Goal: Check status: Check status

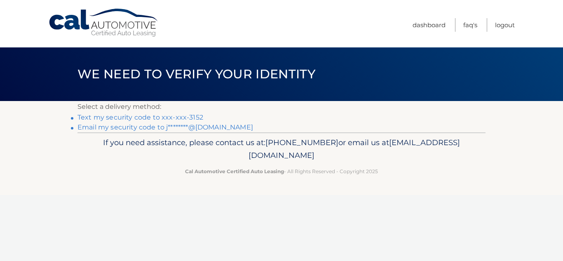
click at [180, 115] on link "Text my security code to xxx-xxx-3152" at bounding box center [140, 117] width 126 height 8
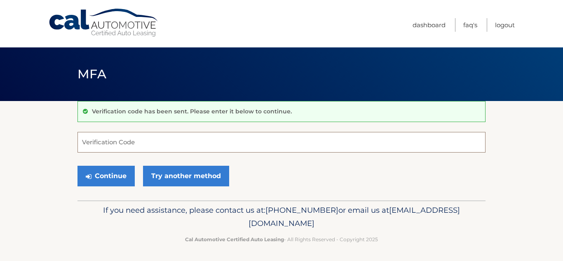
click at [174, 142] on input "Verification Code" at bounding box center [281, 142] width 408 height 21
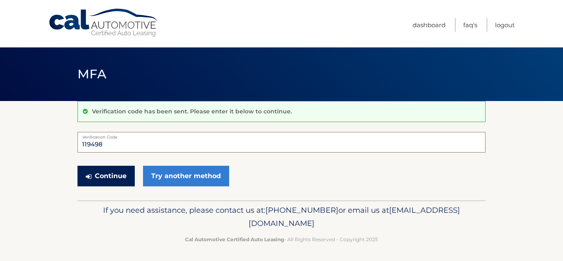
type input "119498"
click at [119, 175] on button "Continue" at bounding box center [105, 176] width 57 height 21
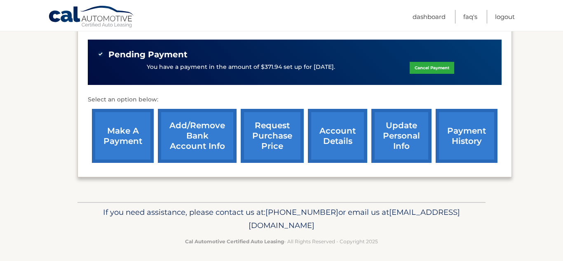
scroll to position [254, 0]
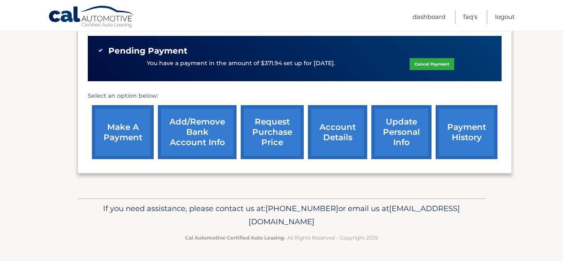
click at [467, 139] on link "payment history" at bounding box center [466, 132] width 62 height 54
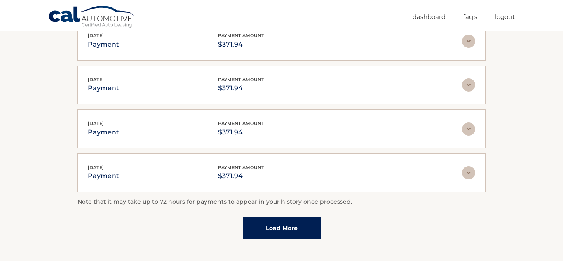
scroll to position [224, 0]
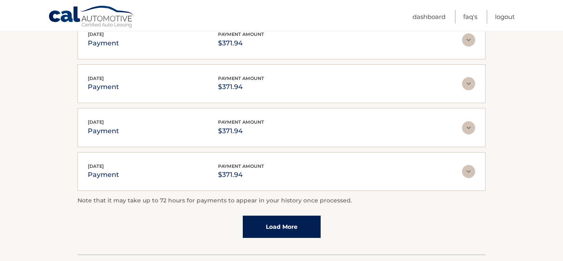
click at [275, 220] on link "Load More" at bounding box center [282, 226] width 78 height 22
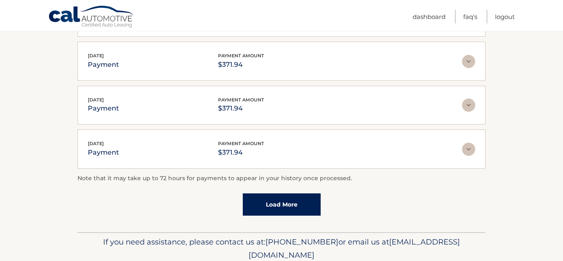
scroll to position [297, 0]
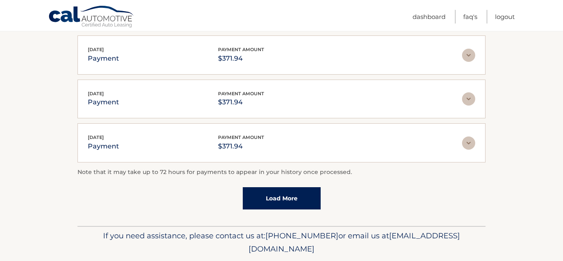
click at [306, 198] on link "Load More" at bounding box center [282, 198] width 78 height 22
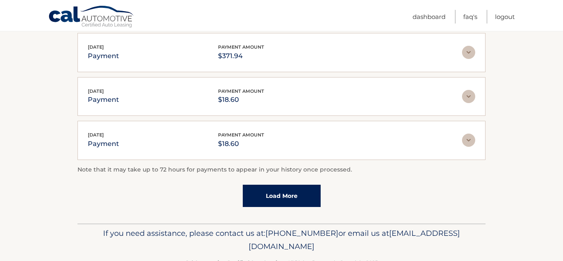
scroll to position [544, 0]
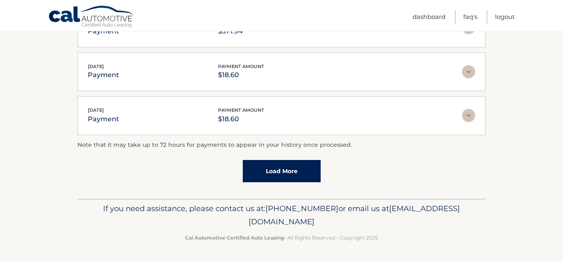
click at [264, 166] on link "Load More" at bounding box center [282, 171] width 78 height 22
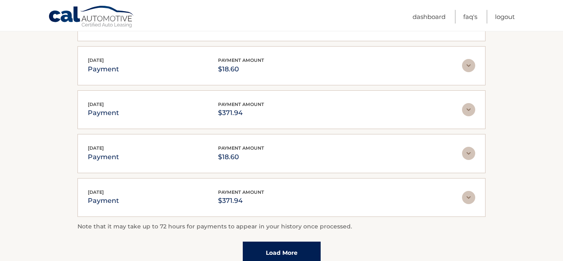
scroll to position [715, 0]
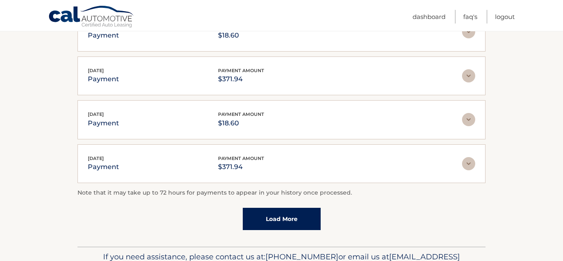
click at [304, 224] on link "Load More" at bounding box center [282, 219] width 78 height 22
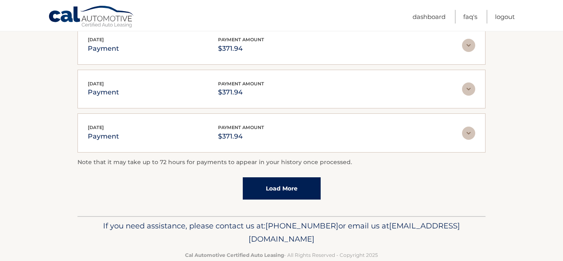
scroll to position [983, 0]
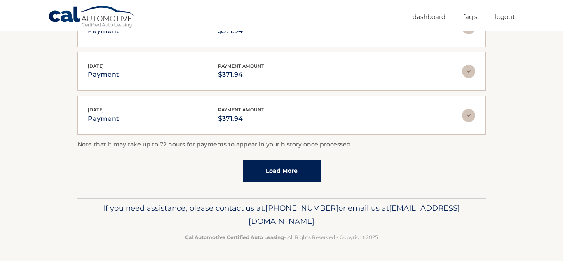
click at [269, 168] on link "Load More" at bounding box center [282, 170] width 78 height 22
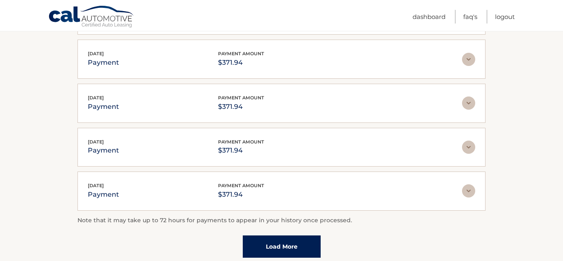
scroll to position [1131, 0]
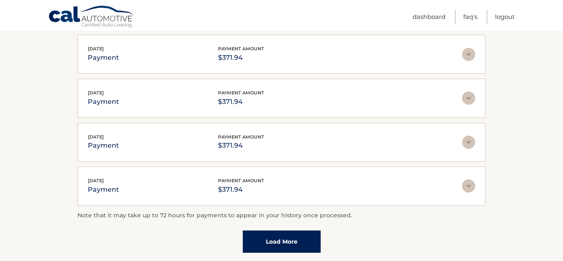
click at [312, 247] on link "Load More" at bounding box center [282, 241] width 78 height 22
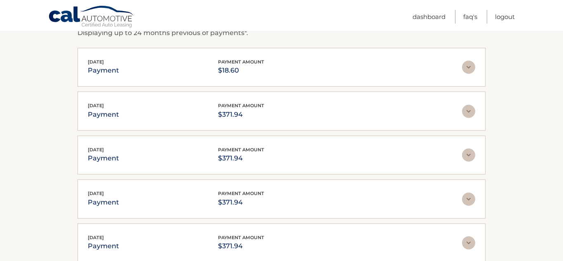
scroll to position [158, 0]
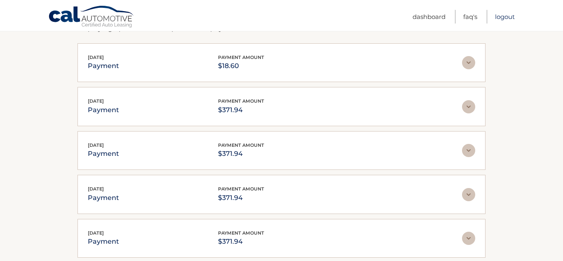
click at [508, 19] on link "Logout" at bounding box center [505, 17] width 20 height 14
